Goal: Task Accomplishment & Management: Complete application form

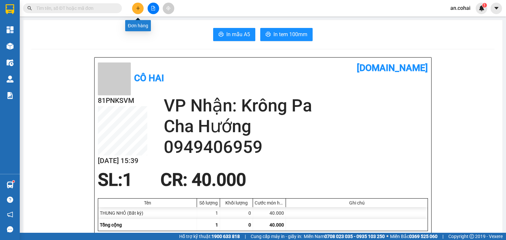
click at [138, 7] on icon "plus" at bounding box center [138, 8] width 0 height 4
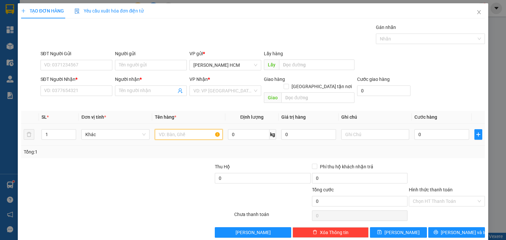
click at [170, 129] on input "text" at bounding box center [189, 134] width 68 height 11
type input "GÓI"
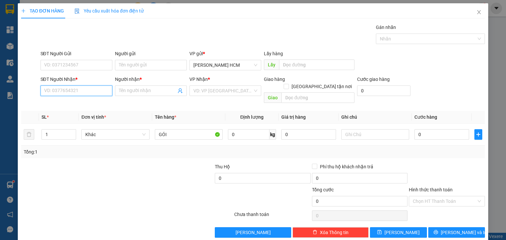
click at [101, 86] on input "SĐT Người Nhận *" at bounding box center [76, 91] width 72 height 11
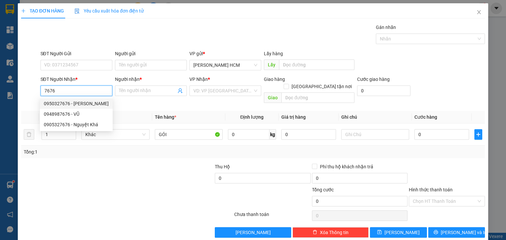
click at [77, 103] on div "0950327676 - [PERSON_NAME]" at bounding box center [76, 103] width 65 height 7
type input "0950327676"
type input "Nguyệt Khá"
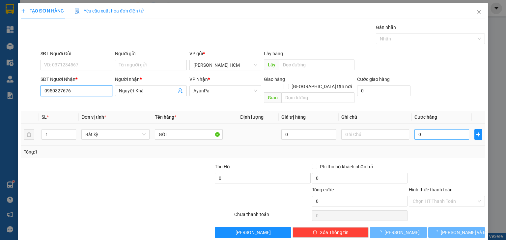
type input "0950327676"
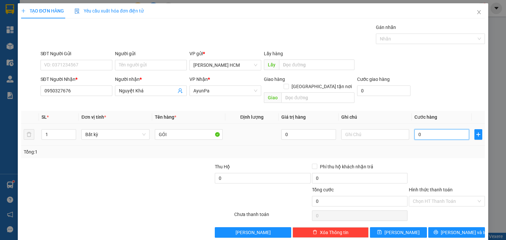
click at [461, 129] on input "0" at bounding box center [441, 134] width 55 height 11
type input "004"
type input "4"
type input "0.040"
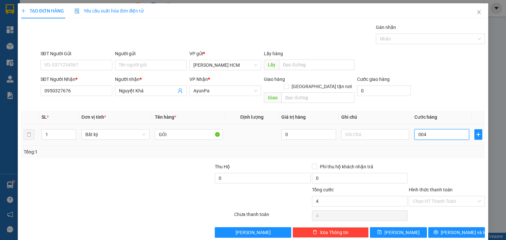
type input "40"
type input "40.000"
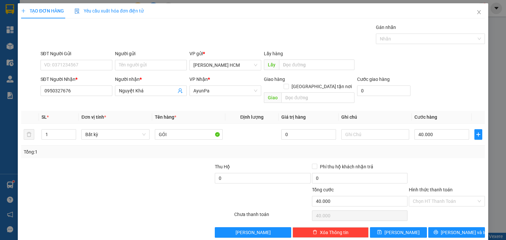
click at [460, 148] on div "Tổng: 1" at bounding box center [253, 151] width 458 height 7
drag, startPoint x: 461, startPoint y: 220, endPoint x: 444, endPoint y: 196, distance: 30.0
click at [460, 228] on button "[PERSON_NAME] và In" at bounding box center [456, 233] width 57 height 11
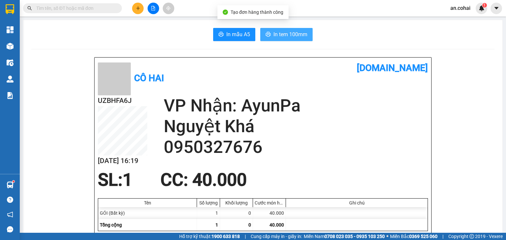
click at [298, 30] on button "In tem 100mm" at bounding box center [286, 34] width 52 height 13
